Goal: Task Accomplishment & Management: Manage account settings

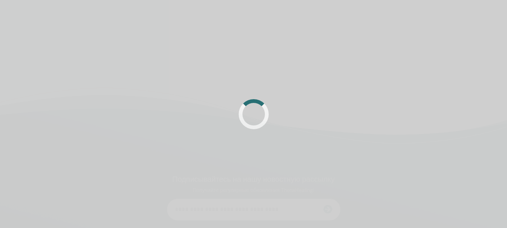
scroll to position [75, 0]
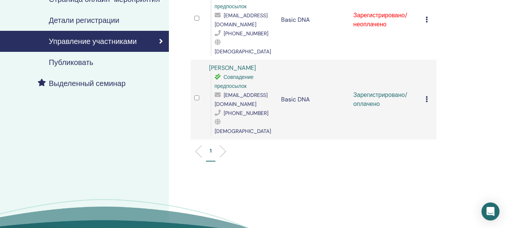
scroll to position [150, 0]
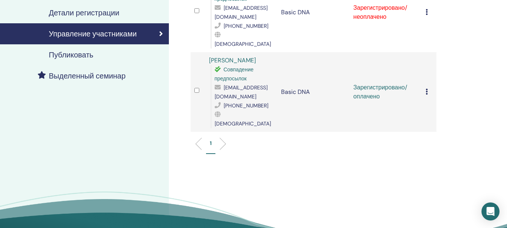
click at [223, 137] on li at bounding box center [220, 143] width 13 height 13
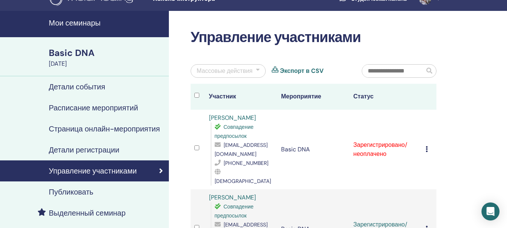
scroll to position [0, 0]
